Goal: Check status: Check status

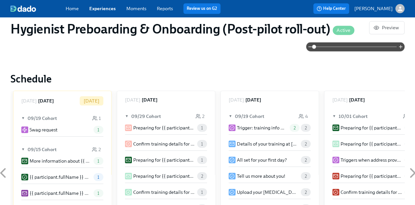
scroll to position [103, 0]
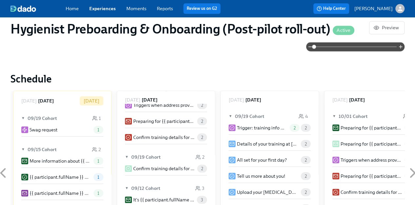
click at [159, 8] on link "Reports" at bounding box center [165, 9] width 16 height 6
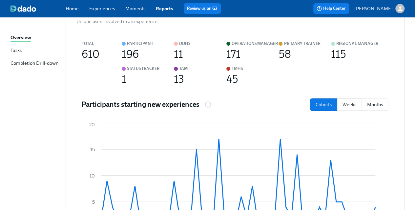
scroll to position [89, 0]
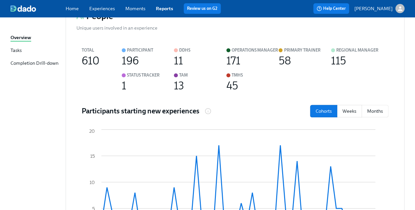
click at [340, 58] on div "115" at bounding box center [338, 60] width 15 height 7
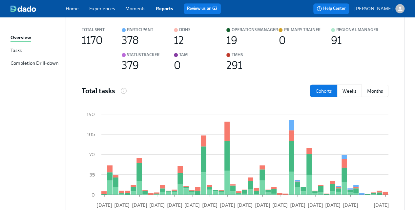
scroll to position [540, 0]
click at [13, 51] on div "Tasks" at bounding box center [16, 51] width 11 height 8
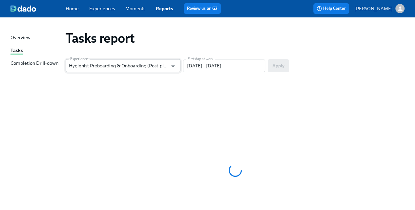
click at [158, 69] on input "Hygienist Preboarding & Onboarding (Post-pilot roll-out)" at bounding box center [118, 65] width 99 height 13
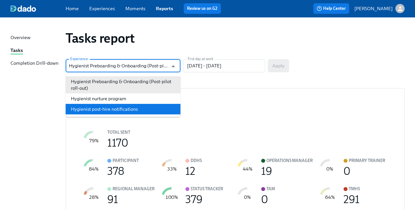
click at [119, 110] on li "Hygienist post-hire notifications" at bounding box center [123, 109] width 115 height 11
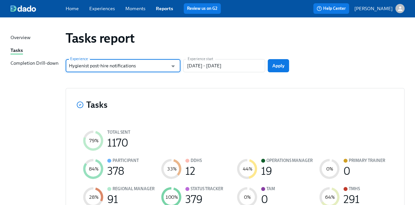
type input "Hygienist post-hire notifications"
click at [288, 67] on button "Apply" at bounding box center [278, 65] width 21 height 13
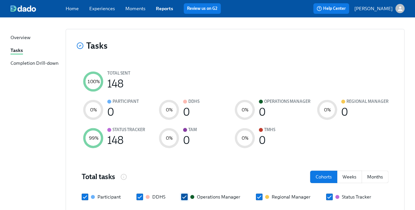
scroll to position [188, 0]
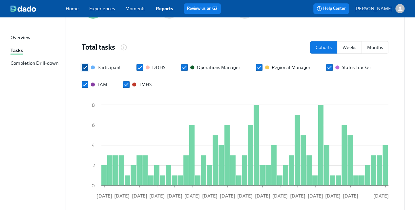
click at [84, 68] on input "Participant" at bounding box center [85, 67] width 6 height 6
checkbox input "false"
click at [135, 64] on div "Participant DDHS Operations Manager Regional Manager Status Tracker TAM TMHS" at bounding box center [235, 76] width 307 height 24
click at [142, 65] on input "DDHS" at bounding box center [140, 67] width 6 height 6
checkbox input "false"
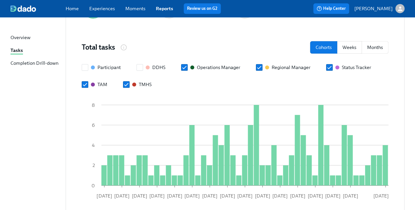
click at [193, 71] on div "Participant DDHS Operations Manager Regional Manager Status Tracker TAM TMHS" at bounding box center [235, 76] width 307 height 24
click at [186, 66] on input "Operations Manager" at bounding box center [185, 67] width 6 height 6
checkbox input "false"
click at [332, 65] on label "Status Tracker" at bounding box center [348, 67] width 45 height 7
click at [332, 65] on input "Status Tracker" at bounding box center [330, 67] width 6 height 6
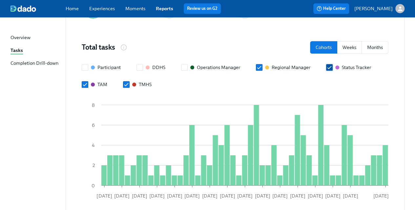
checkbox input "false"
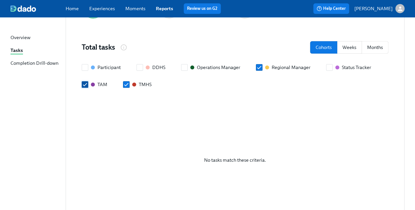
click at [83, 86] on input "TAM" at bounding box center [85, 84] width 6 height 6
checkbox input "false"
click at [49, 66] on div "Completion Drill-down" at bounding box center [35, 64] width 48 height 8
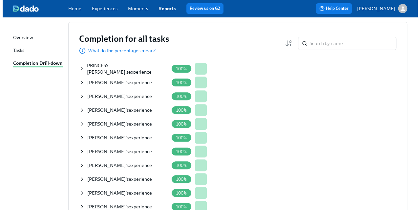
scroll to position [66, 0]
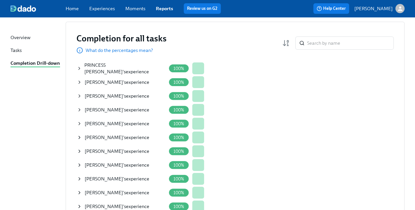
click at [111, 66] on span "PRINCESS [PERSON_NAME]" at bounding box center [103, 68] width 38 height 12
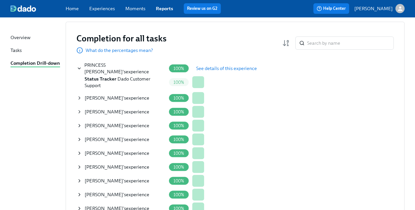
click at [234, 68] on span "See details of this experience" at bounding box center [226, 68] width 61 height 7
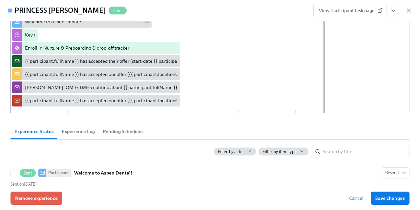
scroll to position [92, 0]
click at [76, 133] on span "Experience Log" at bounding box center [78, 132] width 33 height 8
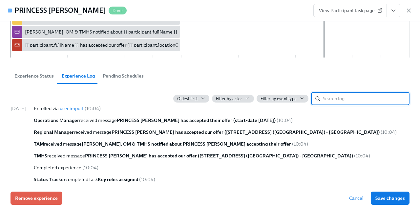
scroll to position [163, 0]
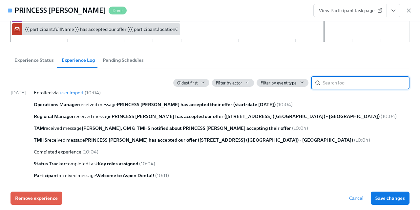
click at [120, 62] on span "Pending Schedules" at bounding box center [123, 60] width 41 height 8
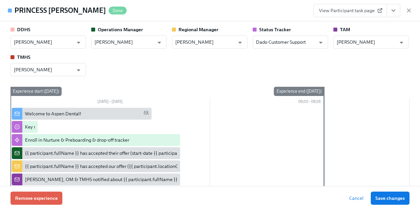
scroll to position [0, 0]
click at [349, 65] on div "DDHS Megan Paluszek ​ Operations Manager Tatyana Hernandez ​ Regional Manager C…" at bounding box center [210, 52] width 399 height 50
click at [109, 12] on span "Done" at bounding box center [118, 10] width 18 height 5
click at [336, 81] on div "DDHS Megan Paluszek ​ Operations Manager Tatyana Hernandez ​ Regional Manager C…" at bounding box center [210, 117] width 399 height 181
click at [24, 31] on strong "DDHS" at bounding box center [23, 30] width 13 height 6
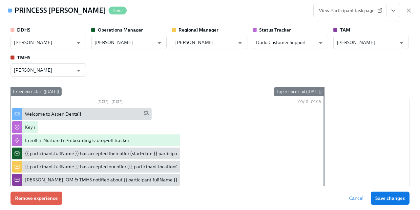
click at [346, 120] on div "Experience end (Sun, 09/14/2025)" at bounding box center [338, 146] width 29 height 118
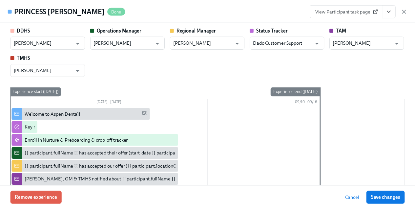
scroll to position [86, 0]
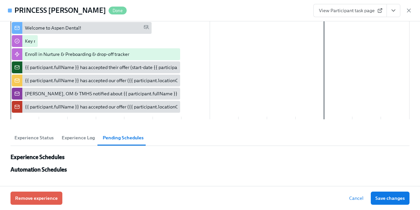
click at [358, 202] on button "Cancel" at bounding box center [357, 197] width 24 height 13
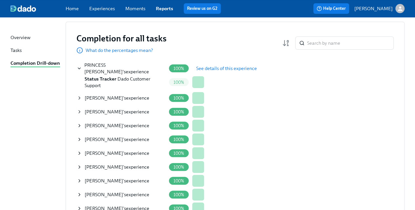
click at [165, 7] on link "Reports" at bounding box center [164, 9] width 17 height 6
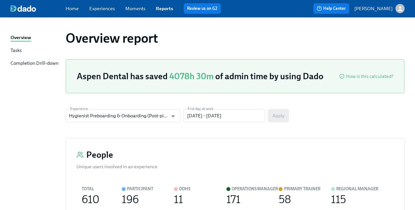
click at [21, 50] on div "Tasks" at bounding box center [16, 51] width 11 height 8
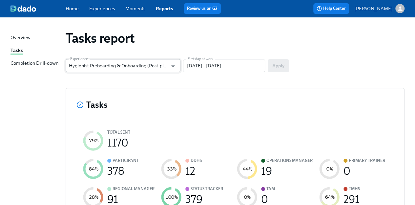
click at [157, 70] on input "Hygienist Preboarding & Onboarding (Post-pilot roll-out)" at bounding box center [118, 65] width 99 height 13
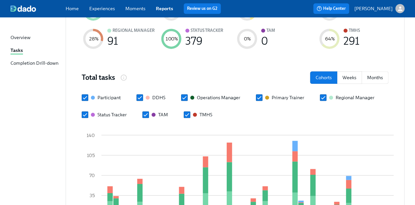
scroll to position [193, 0]
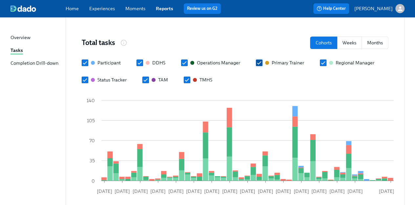
click at [261, 61] on input "Primary Trainer" at bounding box center [259, 63] width 6 height 6
checkbox input "false"
click at [144, 63] on label "DDHS" at bounding box center [151, 62] width 29 height 7
click at [143, 63] on input "DDHS" at bounding box center [140, 63] width 6 height 6
checkbox input "false"
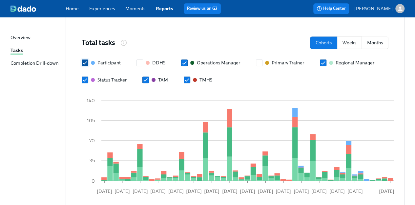
click at [85, 61] on input "Participant" at bounding box center [85, 63] width 6 height 6
checkbox input "false"
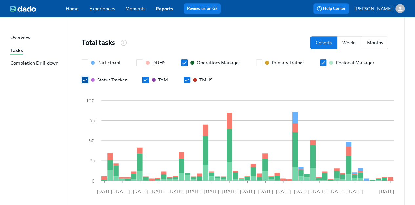
click at [82, 78] on input "Status Tracker" at bounding box center [85, 80] width 6 height 6
checkbox input "false"
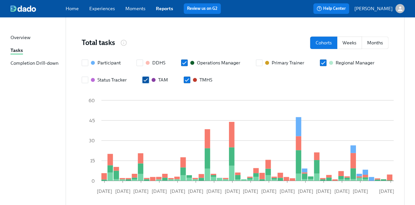
click at [146, 82] on input "TAM" at bounding box center [146, 80] width 6 height 6
checkbox input "false"
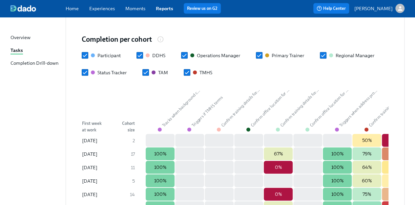
scroll to position [685, 0]
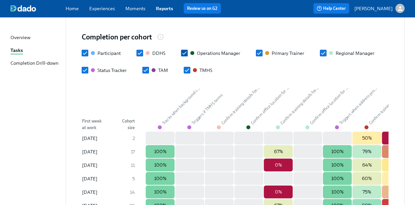
click at [186, 52] on input "Operations Manager" at bounding box center [185, 53] width 6 height 6
checkbox input "false"
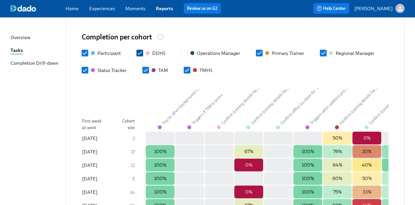
click at [139, 52] on input "DDHS" at bounding box center [140, 53] width 6 height 6
checkbox input "false"
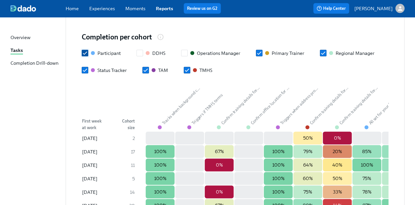
click at [91, 53] on div at bounding box center [93, 53] width 4 height 4
click at [88, 53] on input "Participant" at bounding box center [85, 53] width 6 height 6
checkbox input "false"
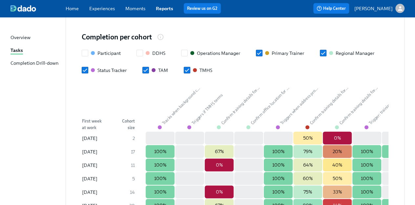
click at [86, 71] on input "Status Tracker" at bounding box center [85, 70] width 6 height 6
checkbox input "false"
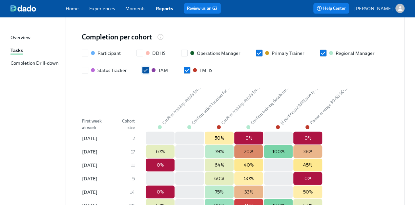
click at [146, 71] on input "TAM" at bounding box center [146, 70] width 6 height 6
checkbox input "false"
click at [259, 51] on input "Primary Trainer" at bounding box center [259, 53] width 6 height 6
checkbox input "false"
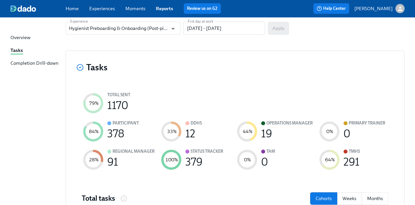
scroll to position [0, 1]
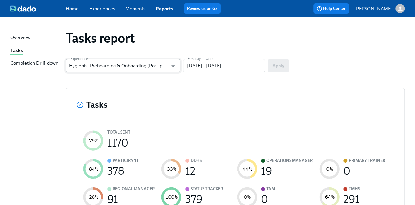
click at [135, 71] on input "Hygienist Preboarding & Onboarding (Post-pilot roll-out)" at bounding box center [118, 65] width 99 height 13
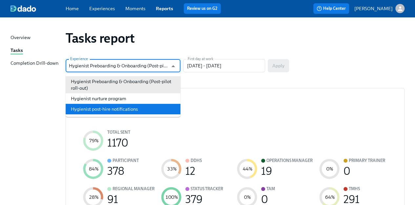
click at [112, 106] on li "Hygienist post-hire notifications" at bounding box center [123, 109] width 115 height 11
type input "Hygienist post-hire notifications"
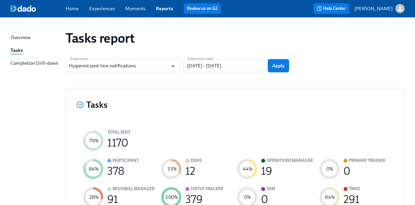
click at [273, 69] on button "Apply" at bounding box center [278, 65] width 21 height 13
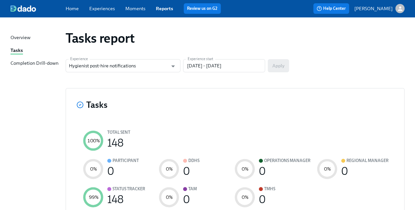
click at [22, 63] on div "Completion Drill-down" at bounding box center [35, 64] width 48 height 8
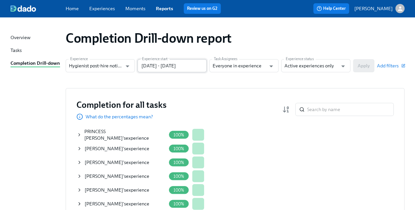
click at [203, 70] on input "[DATE] - [DATE]" at bounding box center [172, 65] width 69 height 13
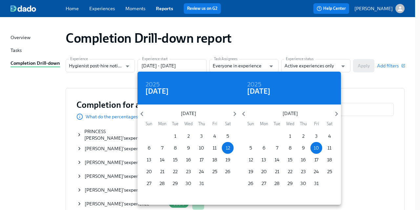
click at [111, 82] on div at bounding box center [210, 105] width 420 height 210
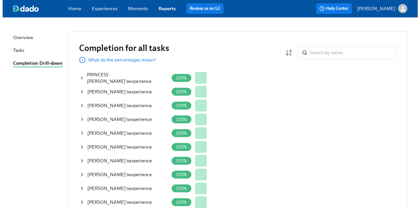
scroll to position [54, 0]
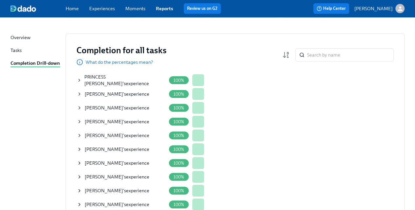
click at [103, 80] on span "PRINCESS [PERSON_NAME]" at bounding box center [103, 80] width 38 height 12
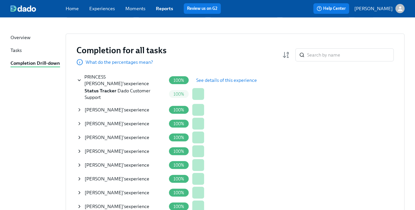
click at [103, 91] on span "Status Tracker" at bounding box center [101, 91] width 32 height 6
click at [220, 80] on span "See details of this experience" at bounding box center [226, 80] width 61 height 7
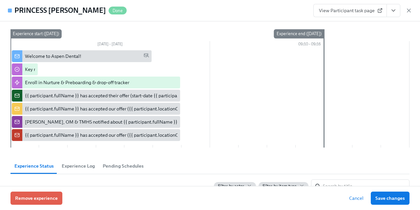
scroll to position [0, 0]
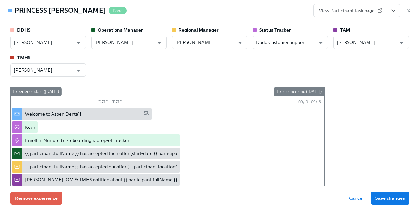
click at [366, 131] on div at bounding box center [210, 156] width 399 height 97
click at [303, 101] on div "09/10 – 09/16" at bounding box center [310, 103] width 200 height 8
click at [364, 14] on link "View Participant task page" at bounding box center [351, 10] width 74 height 13
click at [338, 13] on span "View Participant task page" at bounding box center [350, 10] width 62 height 7
click at [26, 11] on h4 "PRINCESS [PERSON_NAME]" at bounding box center [60, 11] width 92 height 10
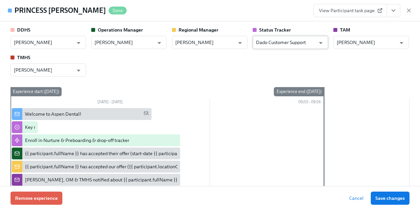
click at [268, 48] on input "Dado Customer Support" at bounding box center [285, 42] width 59 height 13
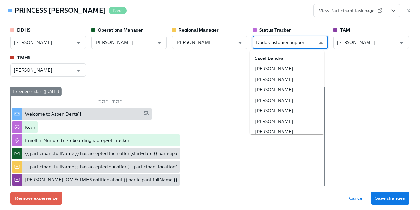
scroll to position [33515, 0]
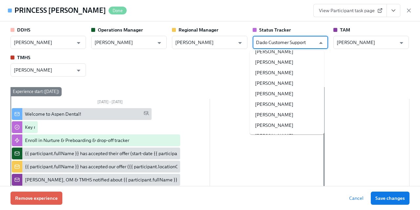
click at [273, 43] on input "Dado Customer Support" at bounding box center [285, 42] width 59 height 13
click at [172, 70] on div "DDHS Megan Paluszek ​ Operations Manager Tatyana Hernandez ​ Regional Manager C…" at bounding box center [210, 52] width 399 height 50
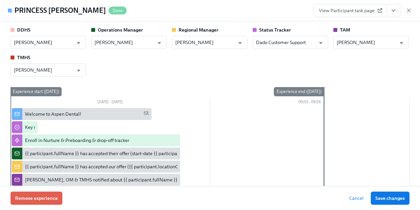
click at [328, 9] on span "View Participant task page" at bounding box center [350, 10] width 62 height 7
drag, startPoint x: 32, startPoint y: 0, endPoint x: 248, endPoint y: 11, distance: 216.3
click at [248, 11] on div "PRINCESS Abling Done View Participant task page" at bounding box center [210, 10] width 420 height 21
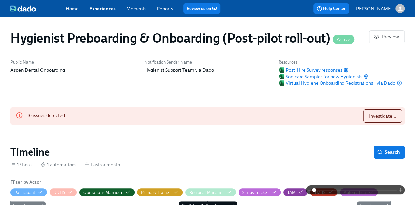
click at [140, 10] on link "Moments" at bounding box center [136, 9] width 20 height 6
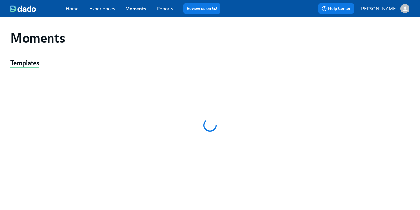
click at [164, 10] on link "Reports" at bounding box center [165, 9] width 16 height 6
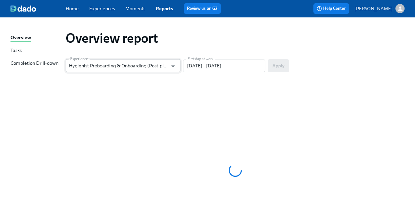
click at [131, 63] on input "Hygienist Preboarding & Onboarding (Post-pilot roll-out)" at bounding box center [118, 65] width 99 height 13
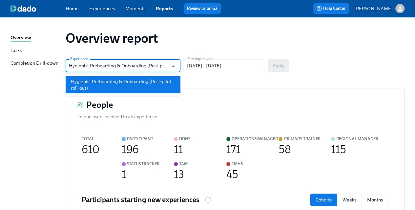
click at [131, 63] on input "Hygienist Preboarding & Onboarding (Post-pilot roll-out)" at bounding box center [118, 65] width 99 height 13
click at [110, 64] on input "Hygienist Preboarding & Onboarding (Post-pilot roll-out)" at bounding box center [118, 65] width 99 height 13
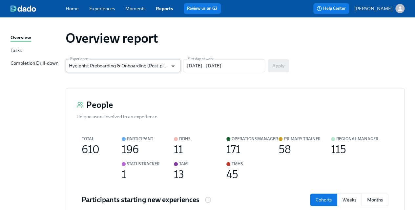
click at [143, 65] on input "Hygienist Preboarding & Onboarding (Post-pilot roll-out)" at bounding box center [118, 65] width 99 height 13
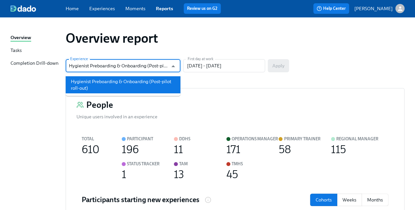
click at [143, 65] on input "Hygienist Preboarding & Onboarding (Post-pilot roll-out)" at bounding box center [118, 65] width 99 height 13
click at [320, 67] on div "Experience Hygienist Preboarding & Onboarding (Post-pilot roll-out) Experience …" at bounding box center [235, 65] width 339 height 13
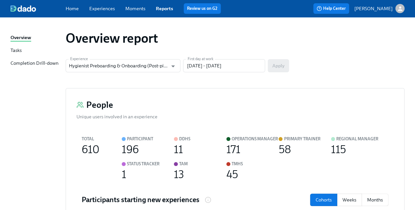
click at [131, 147] on div "196" at bounding box center [130, 149] width 17 height 7
click at [174, 68] on icon "Open" at bounding box center [173, 66] width 9 height 9
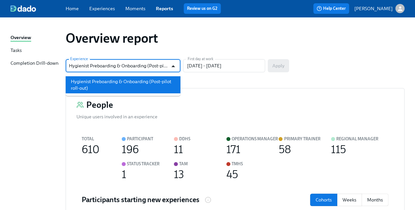
click at [174, 68] on icon "Close" at bounding box center [173, 66] width 9 height 9
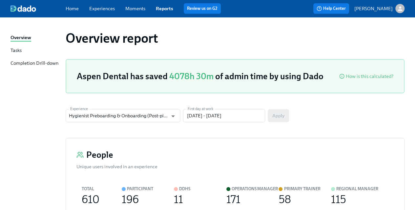
click at [77, 10] on link "Home" at bounding box center [72, 9] width 13 height 6
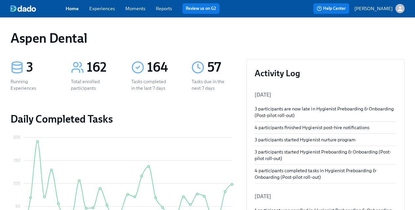
click at [29, 67] on div "3" at bounding box center [40, 67] width 29 height 16
click at [147, 63] on div "164" at bounding box center [161, 67] width 29 height 16
click at [147, 87] on div "Tasks completed in the last 7 days" at bounding box center [150, 84] width 39 height 13
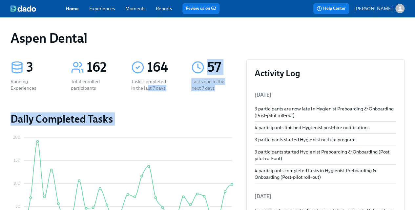
drag, startPoint x: 147, startPoint y: 87, endPoint x: 215, endPoint y: 130, distance: 79.9
click at [162, 128] on section "Daily Completed Tasks [DATE] [DATE] [DATE] [DATE] [DATE] [DATE] 0 50 100 150 20…" at bounding box center [124, 178] width 226 height 133
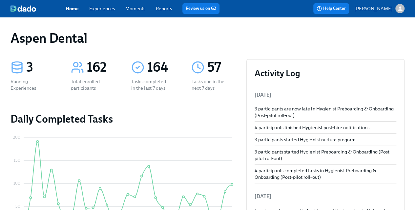
click at [19, 69] on icon at bounding box center [17, 68] width 10 height 2
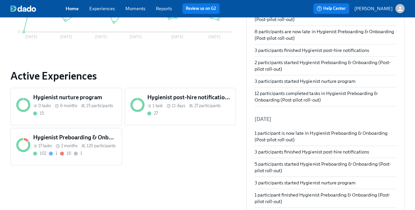
scroll to position [205, 0]
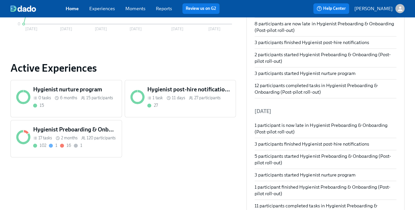
click at [71, 136] on span "2 months" at bounding box center [69, 138] width 16 height 6
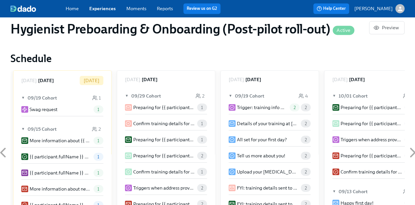
scroll to position [479, 0]
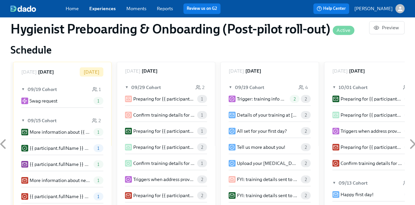
click at [299, 52] on h2 "Schedule" at bounding box center [208, 49] width 394 height 13
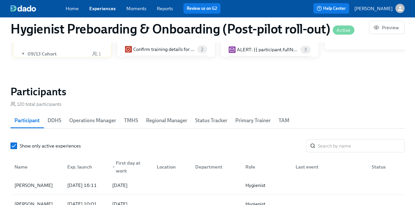
scroll to position [641, 0]
click at [134, 121] on span "TMHS" at bounding box center [131, 120] width 14 height 9
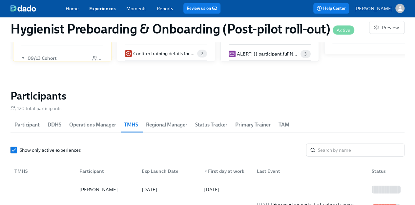
scroll to position [650, 0]
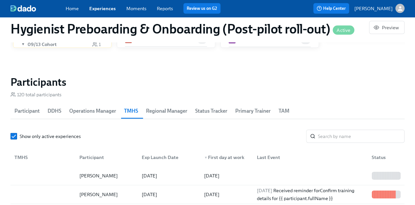
click at [27, 156] on div "TMHS" at bounding box center [21, 157] width 19 height 8
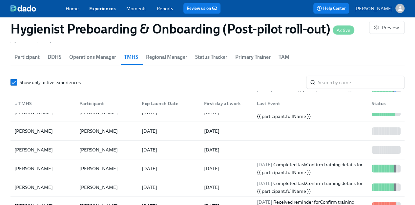
scroll to position [1403, 0]
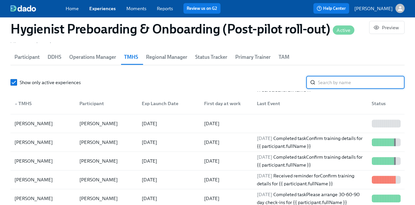
click at [318, 77] on input "search" at bounding box center [361, 82] width 87 height 13
type input "princess"
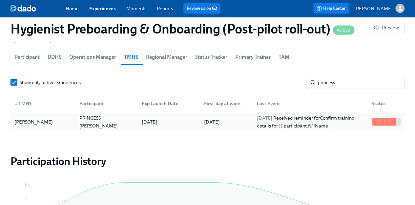
click at [160, 122] on div "[DATE]" at bounding box center [149, 122] width 21 height 8
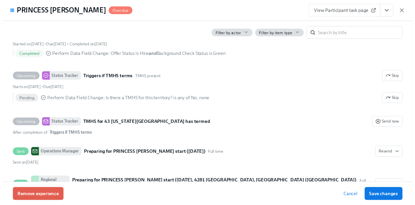
scroll to position [340, 0]
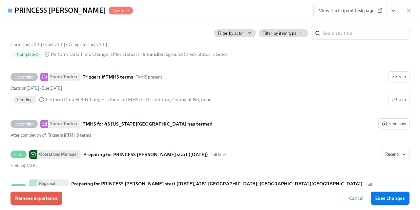
drag, startPoint x: 362, startPoint y: 198, endPoint x: 357, endPoint y: 198, distance: 5.9
click at [357, 198] on span "Cancel" at bounding box center [356, 198] width 14 height 7
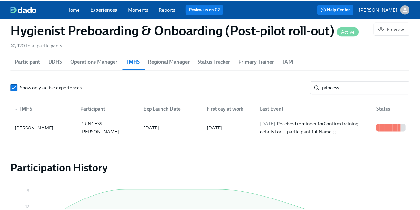
scroll to position [702, 0]
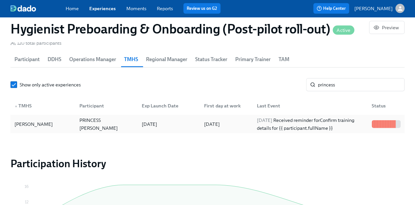
click at [95, 124] on div "PRINCESS [PERSON_NAME]" at bounding box center [107, 124] width 60 height 16
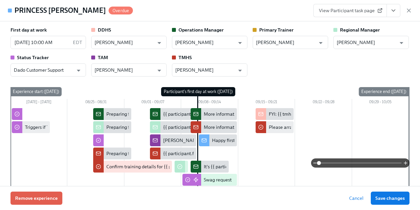
click at [125, 83] on div "First day at work [DATE] 10:00 AM EDT ​ DDHS [PERSON_NAME] ​ Operations Manager…" at bounding box center [210, 172] width 399 height 290
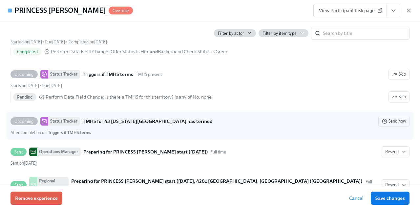
scroll to position [343, 0]
